Goal: Information Seeking & Learning: Learn about a topic

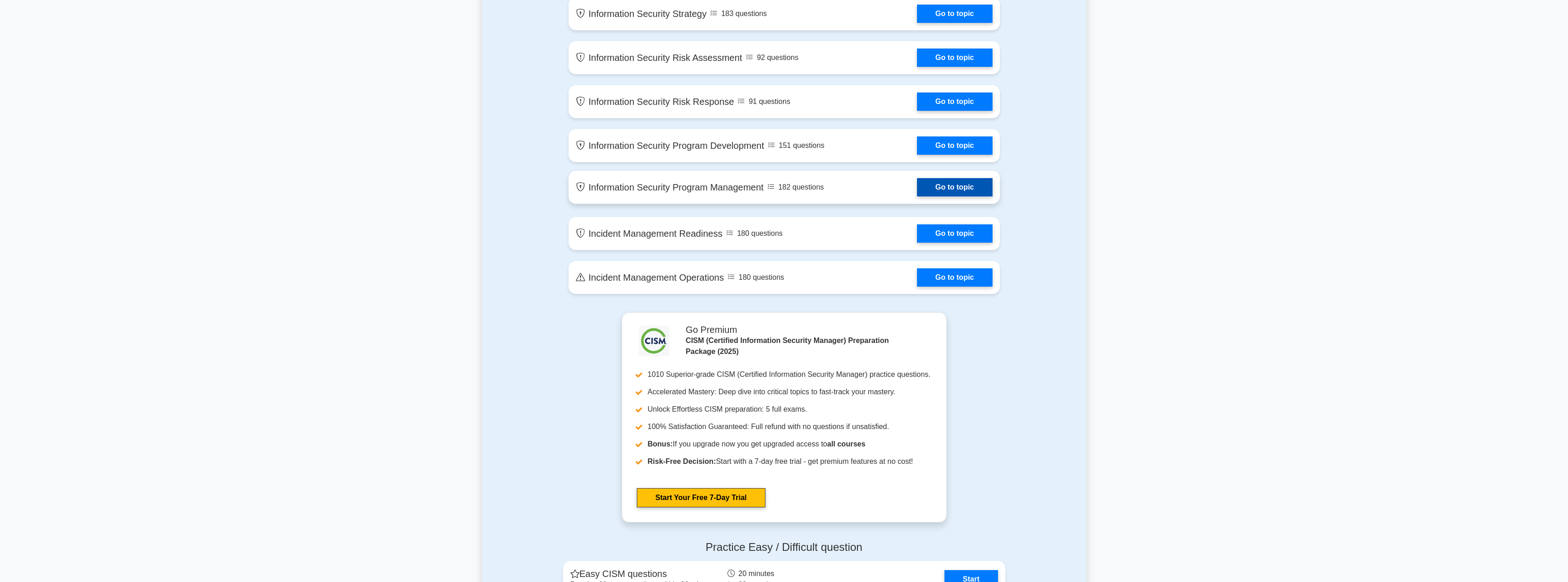
scroll to position [360, 0]
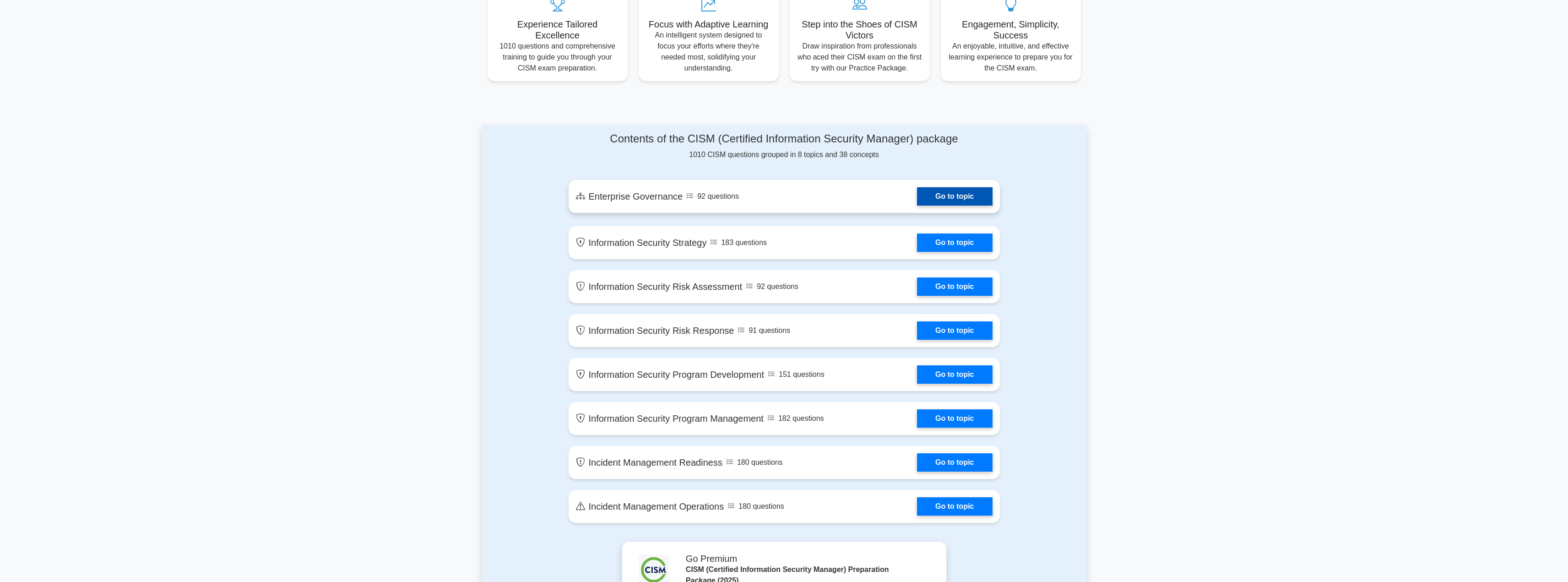
click at [980, 196] on link "Go to topic" at bounding box center [955, 196] width 75 height 18
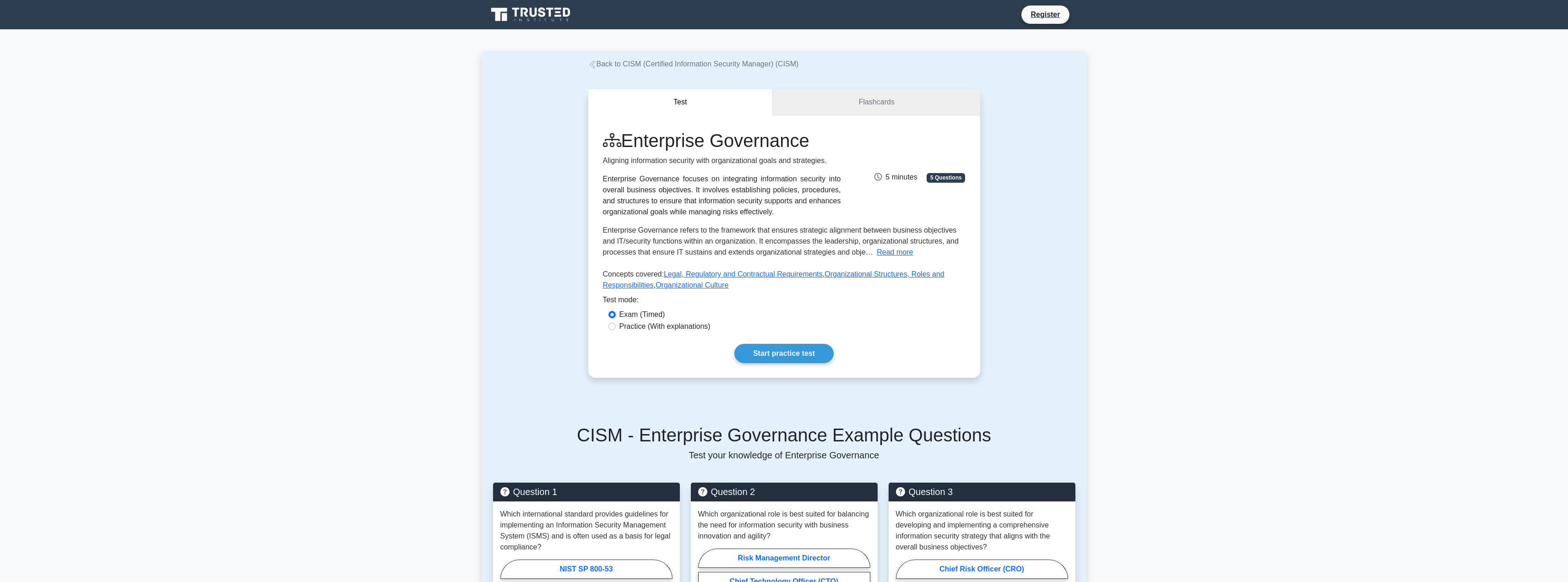
click at [871, 105] on link "Flashcards" at bounding box center [876, 102] width 207 height 26
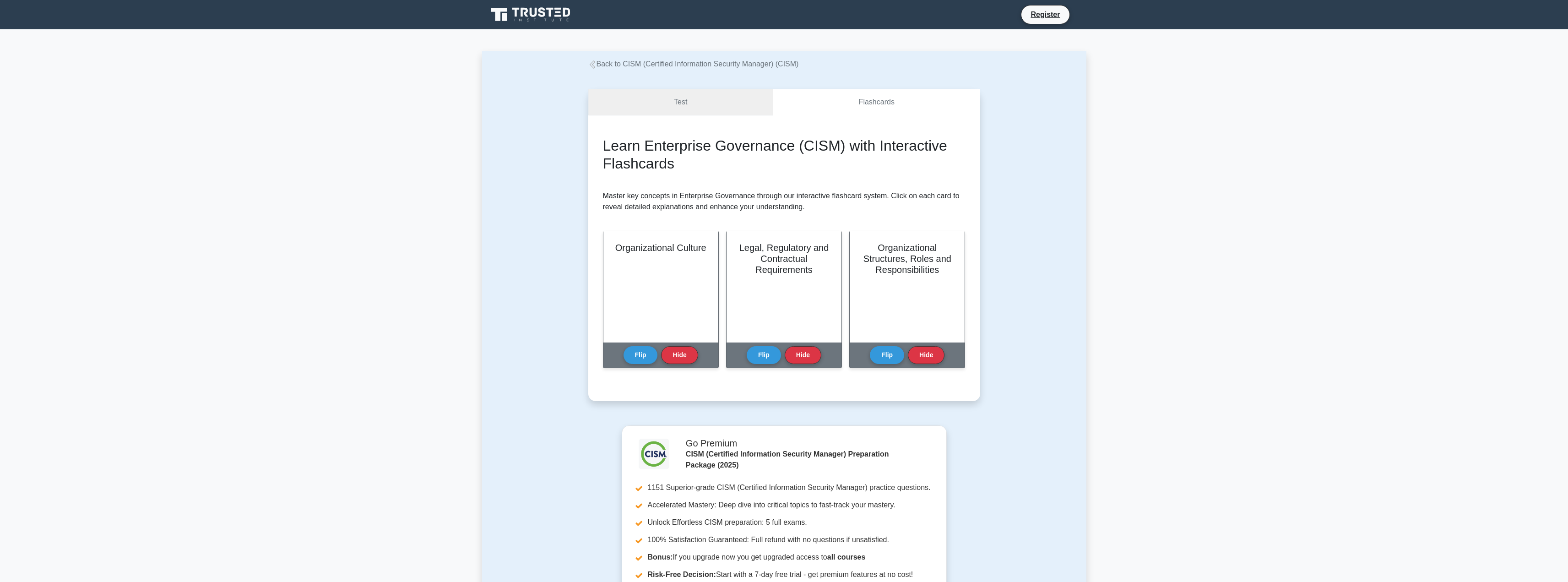
click at [636, 100] on link "Test" at bounding box center [681, 102] width 185 height 26
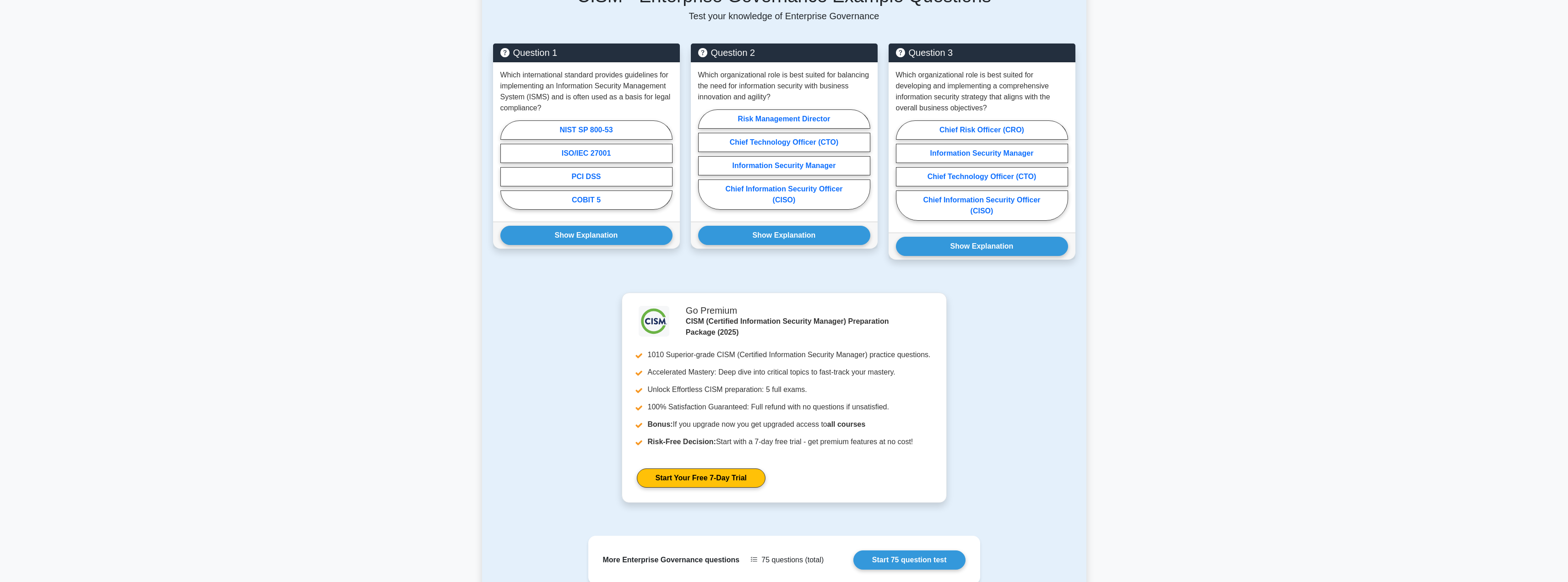
scroll to position [323, 0]
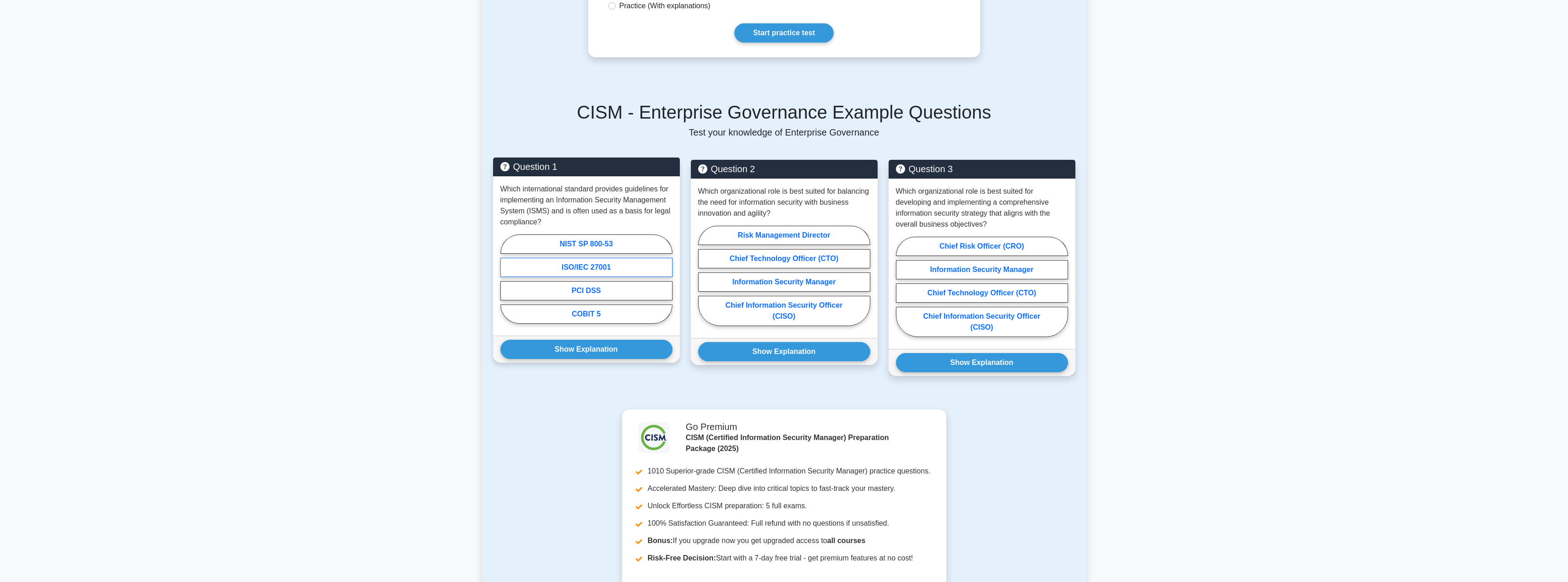
click at [600, 268] on label "ISO/IEC 27001" at bounding box center [587, 267] width 172 height 19
click at [506, 279] on input "ISO/IEC 27001" at bounding box center [503, 281] width 6 height 6
radio input "true"
click at [585, 353] on button "Show Explanation" at bounding box center [587, 349] width 172 height 19
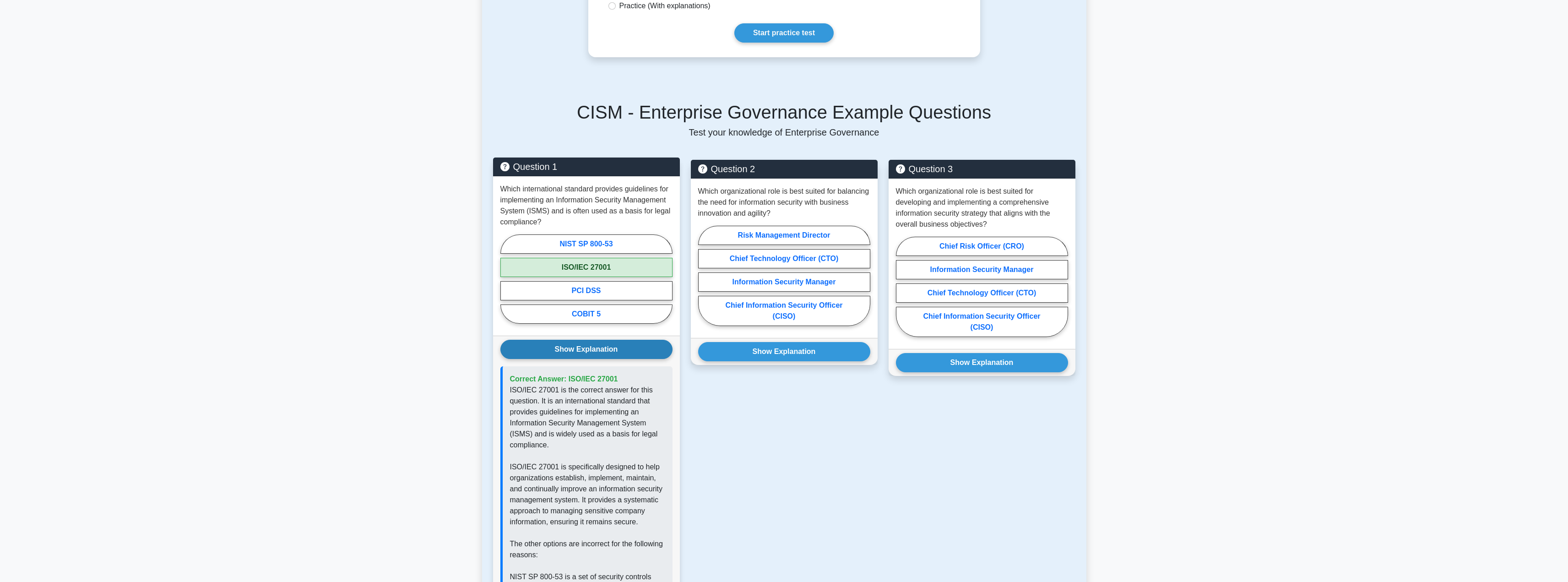
click at [564, 352] on button "Show Explanation" at bounding box center [587, 349] width 172 height 19
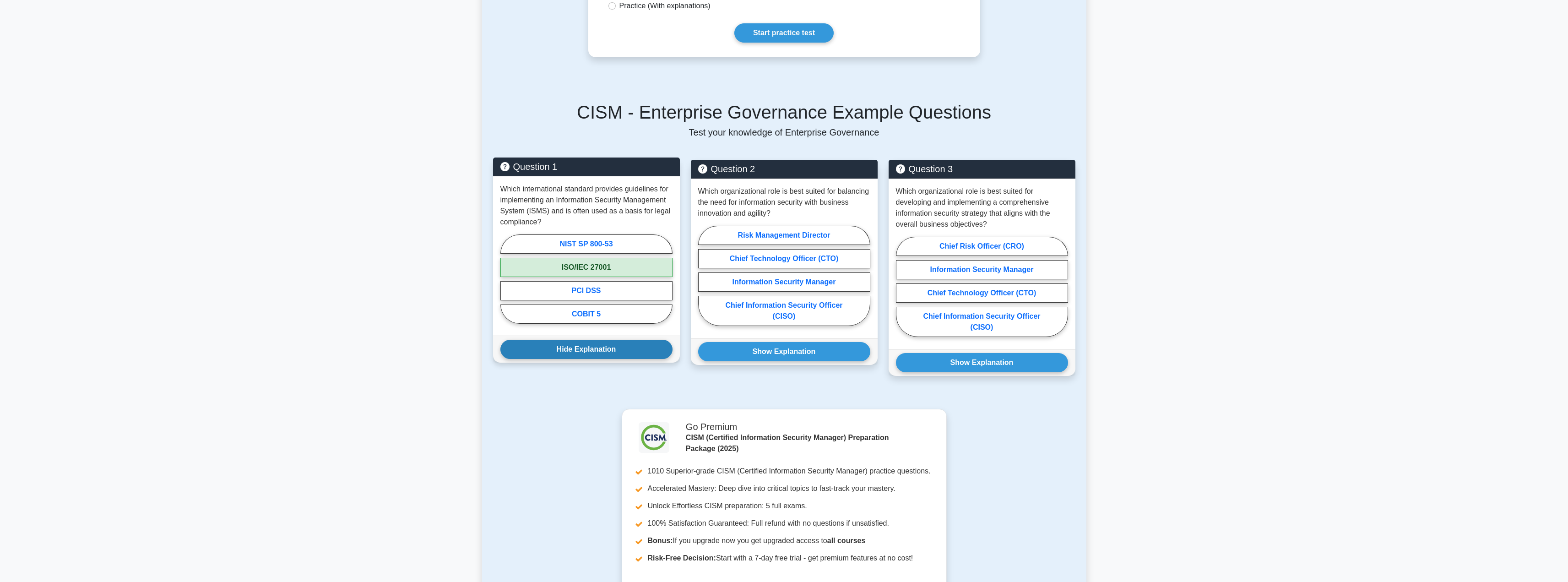
click at [588, 352] on button "Hide Explanation" at bounding box center [587, 349] width 172 height 19
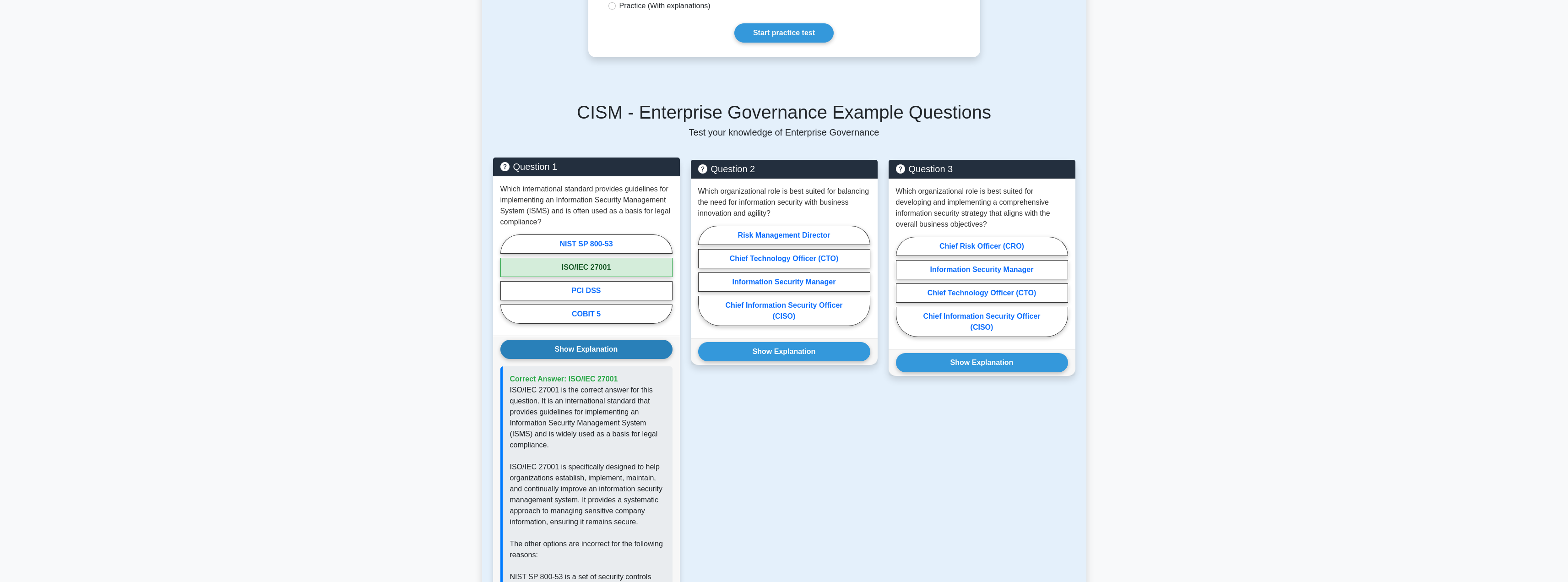
click at [588, 352] on button "Show Explanation" at bounding box center [587, 349] width 172 height 19
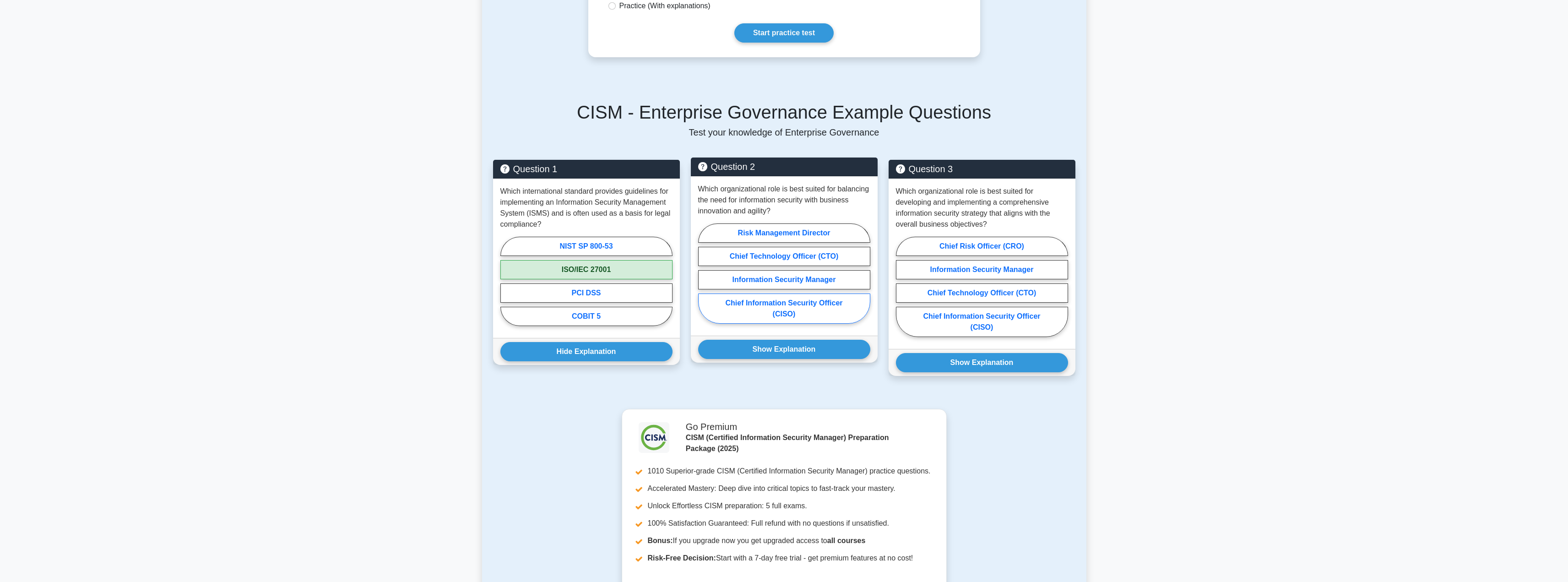
click at [765, 313] on label "Chief Information Security Officer (CISO)" at bounding box center [784, 308] width 172 height 30
click at [704, 280] on input "Chief Information Security Officer (CISO)" at bounding box center [701, 276] width 6 height 6
radio input "true"
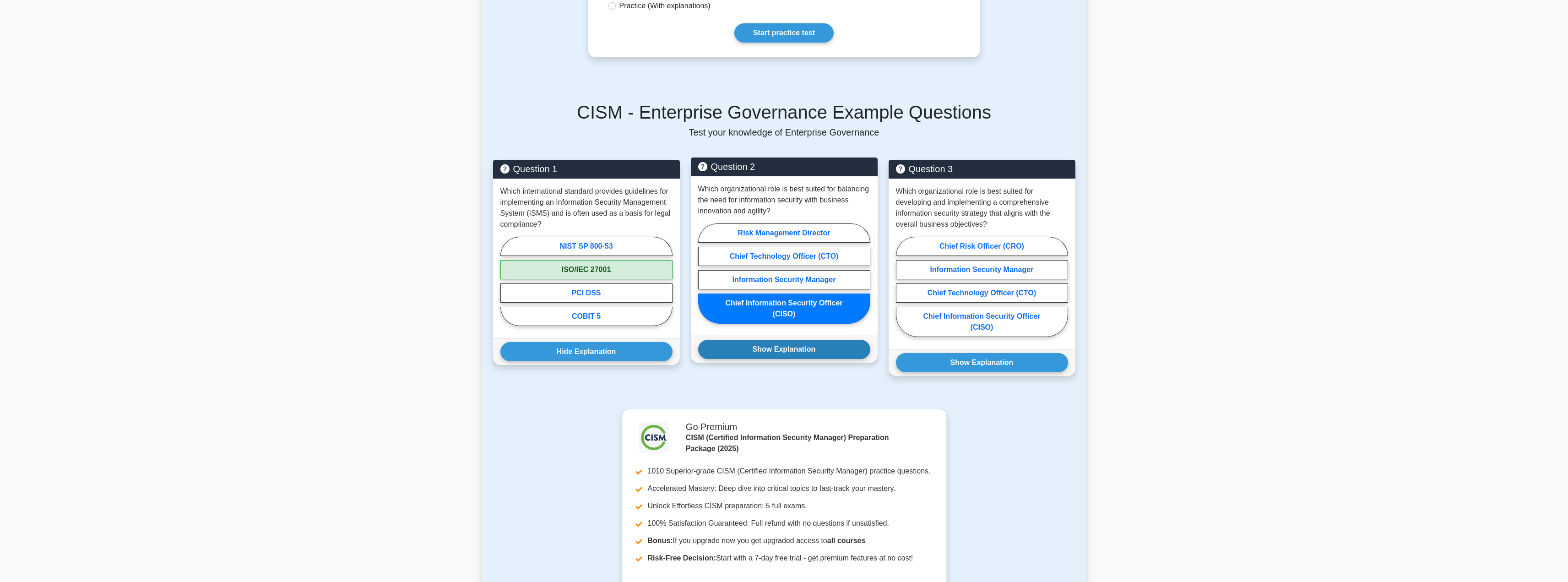
click at [786, 350] on button "Show Explanation" at bounding box center [784, 349] width 172 height 19
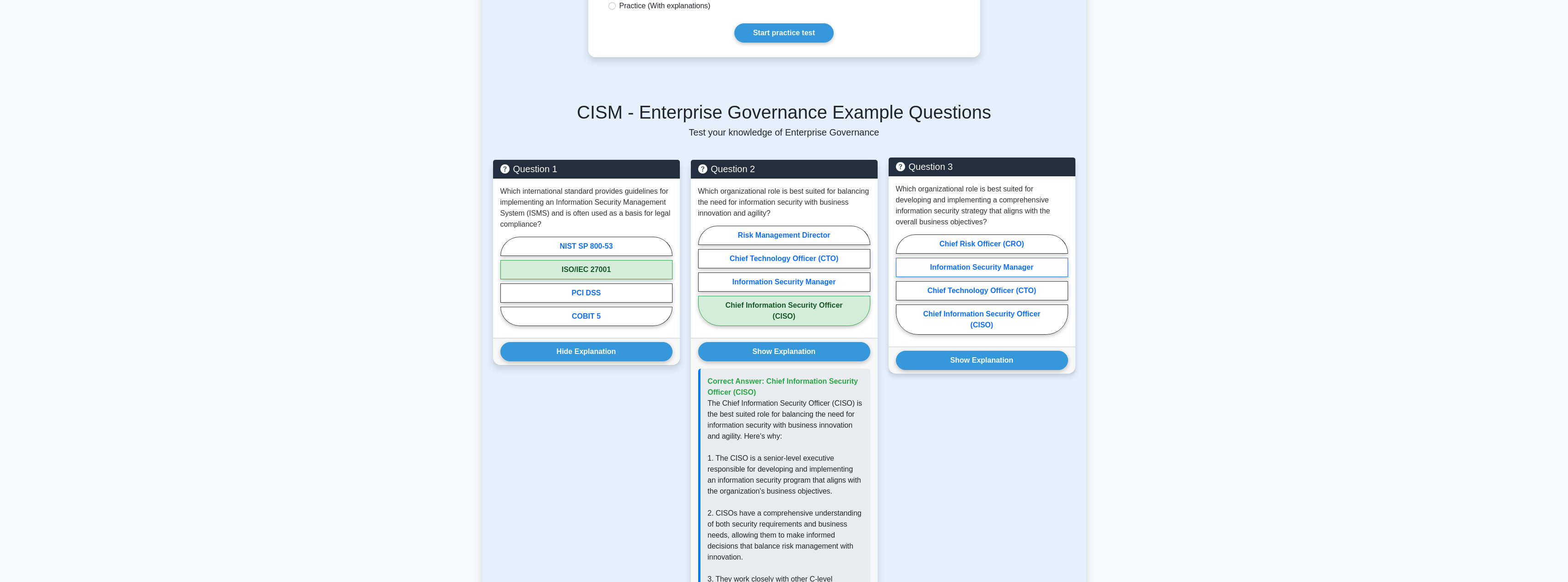
click at [1002, 264] on label "Information Security Manager" at bounding box center [982, 267] width 172 height 19
click at [902, 284] on input "Information Security Manager" at bounding box center [899, 287] width 6 height 6
radio input "true"
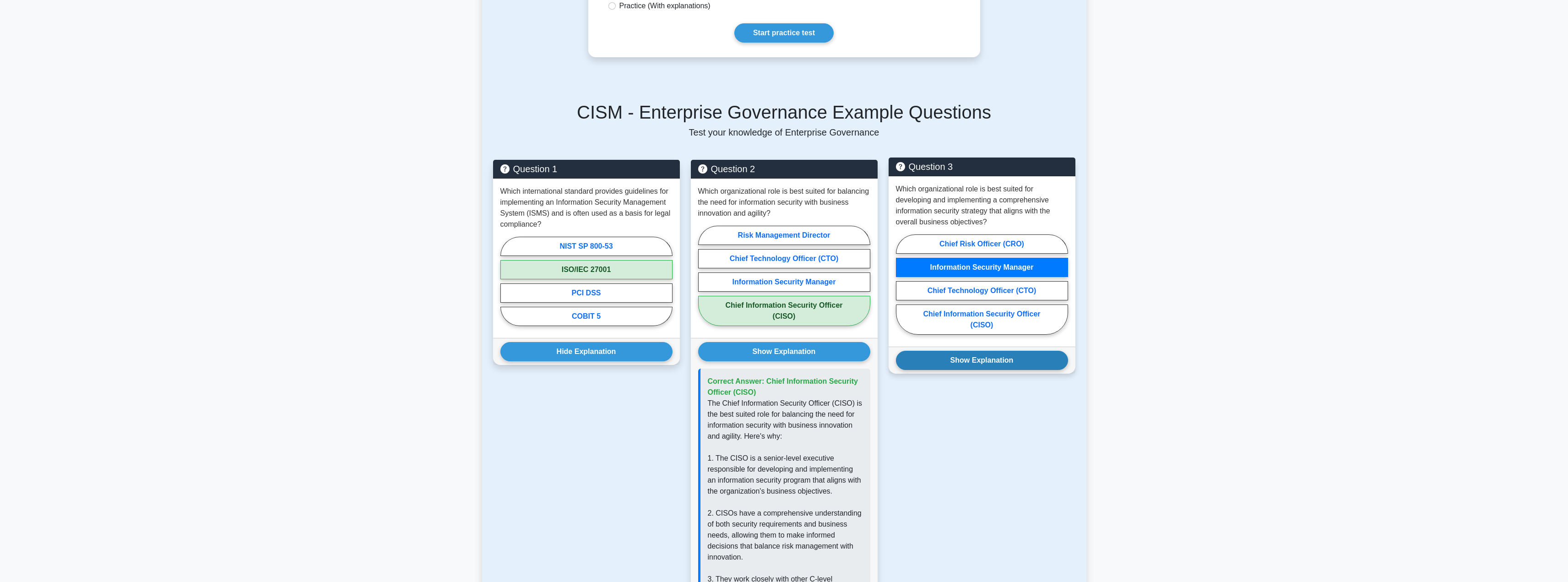
click at [1005, 359] on button "Show Explanation" at bounding box center [982, 360] width 172 height 19
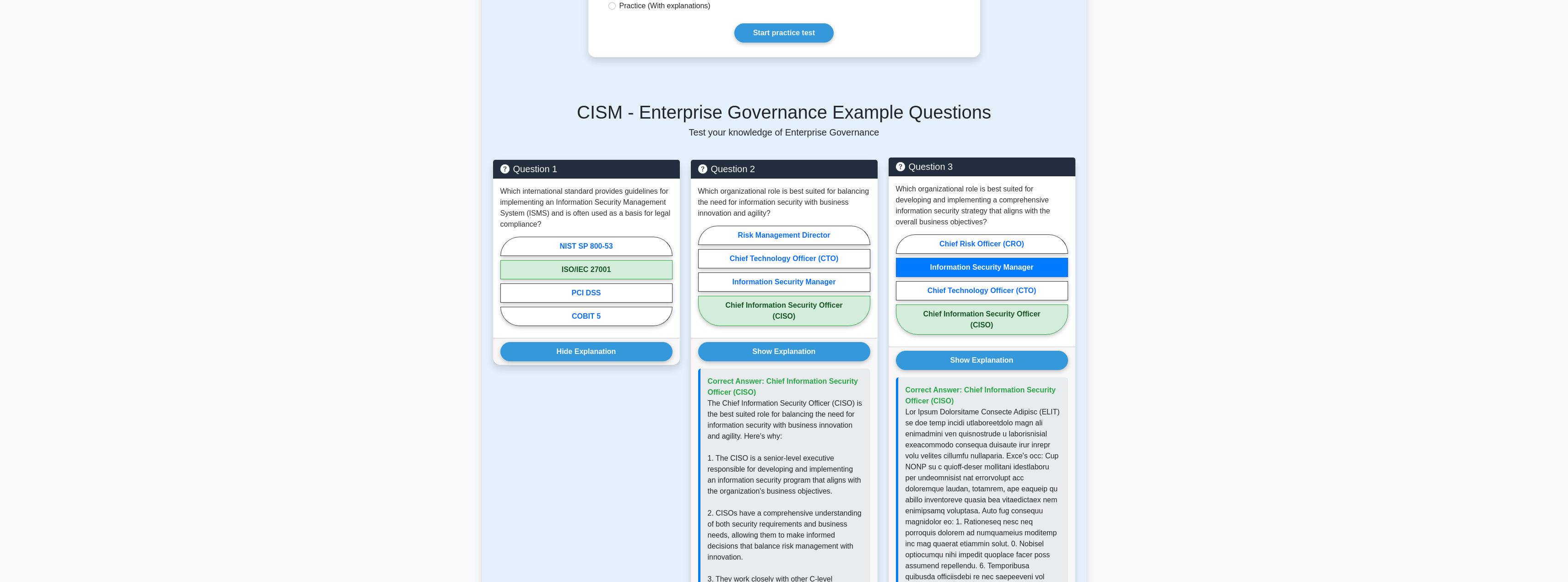
click at [1008, 268] on label "Information Security Manager" at bounding box center [982, 267] width 172 height 19
click at [902, 284] on input "Information Security Manager" at bounding box center [899, 287] width 6 height 6
click at [994, 359] on button "Show Explanation" at bounding box center [982, 360] width 172 height 19
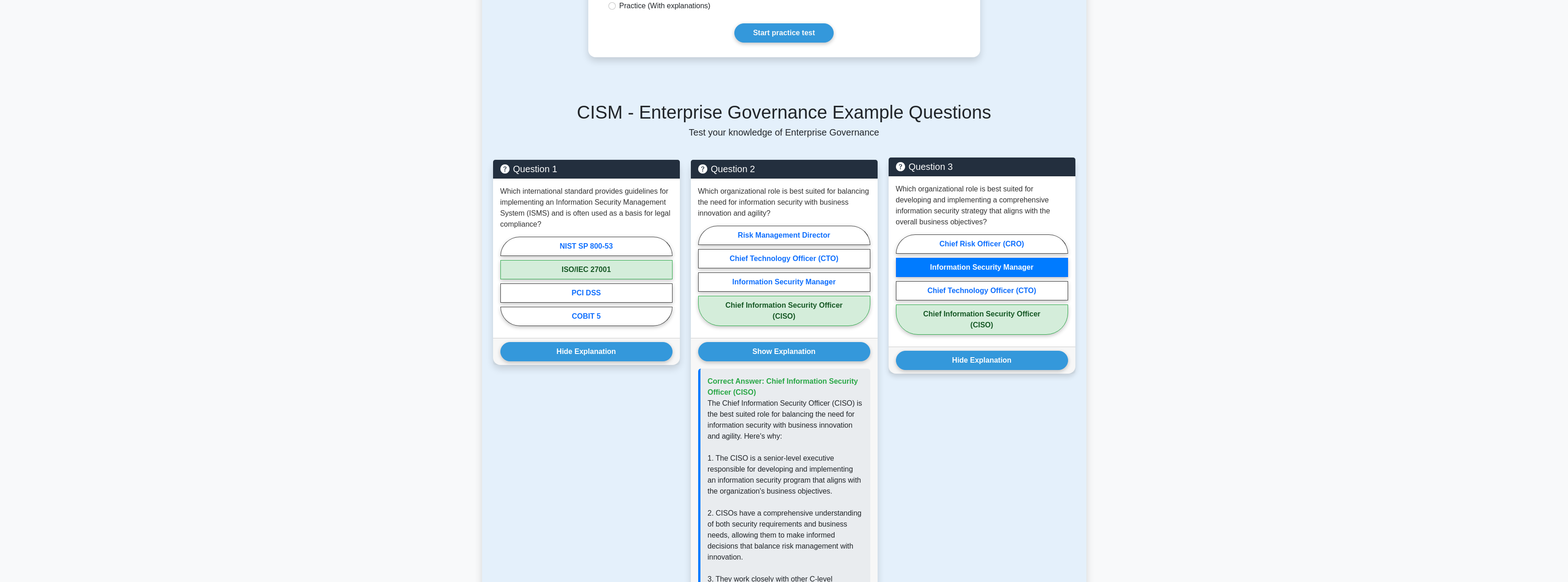
click at [1002, 331] on label "Chief Information Security Officer (CISO)" at bounding box center [982, 320] width 172 height 30
click at [902, 290] on input "Chief Information Security Officer (CISO)" at bounding box center [899, 287] width 6 height 6
radio input "true"
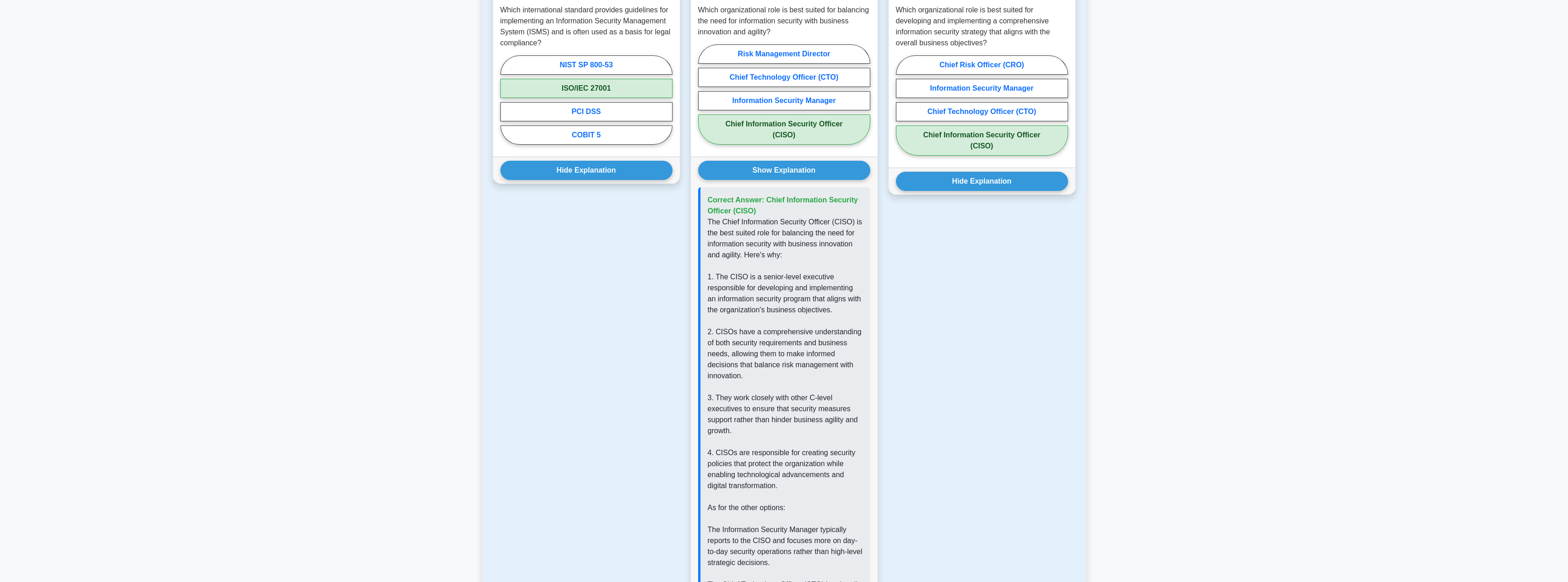
scroll to position [598, 0]
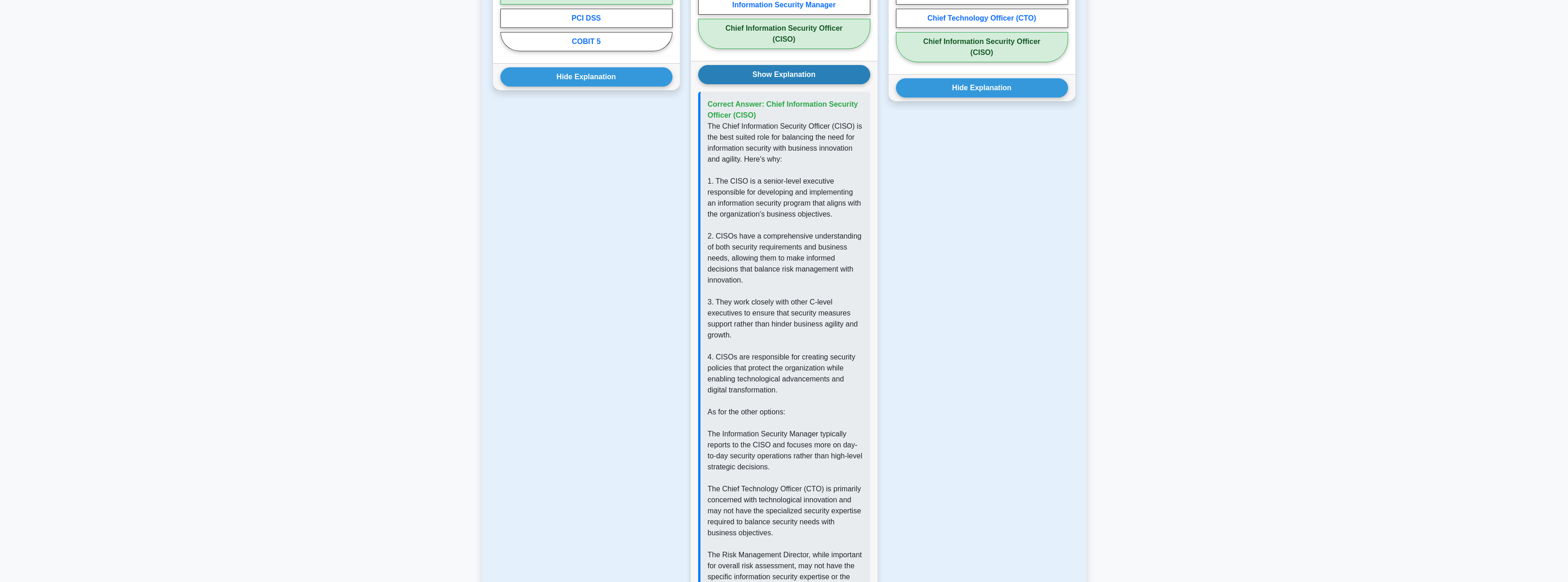
click at [794, 74] on button "Show Explanation" at bounding box center [784, 74] width 172 height 19
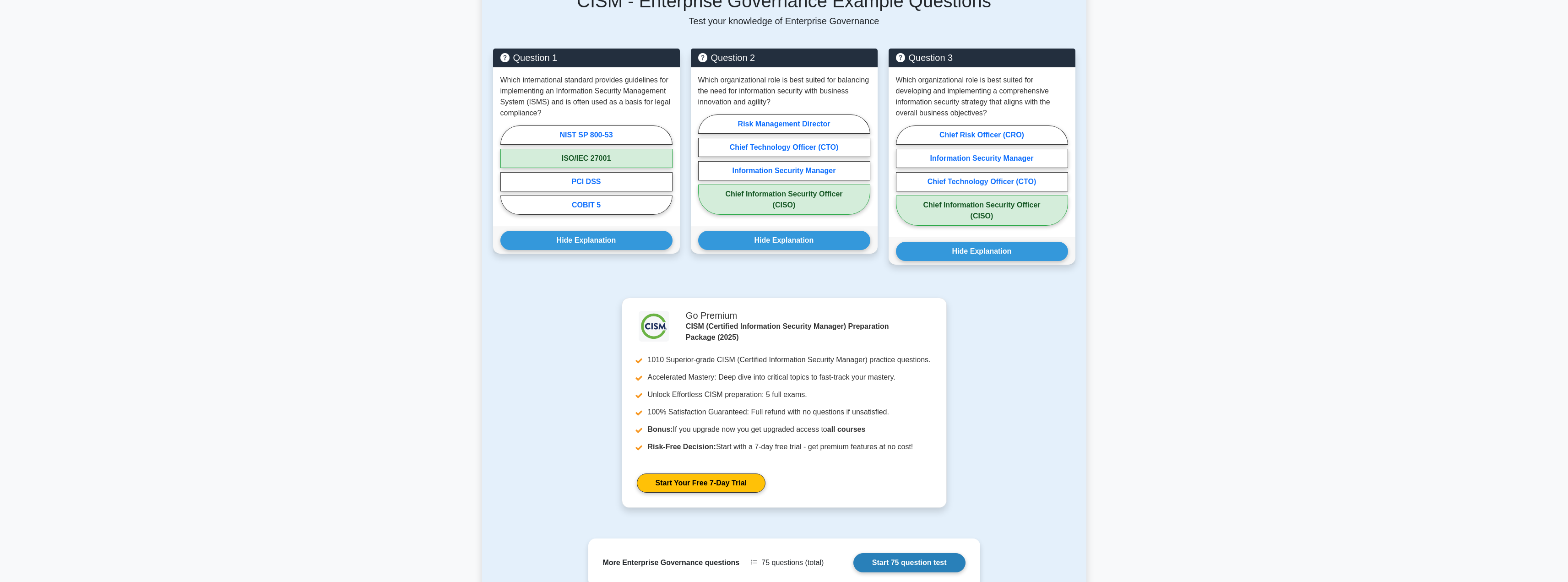
scroll to position [369, 0]
